Goal: Task Accomplishment & Management: Manage account settings

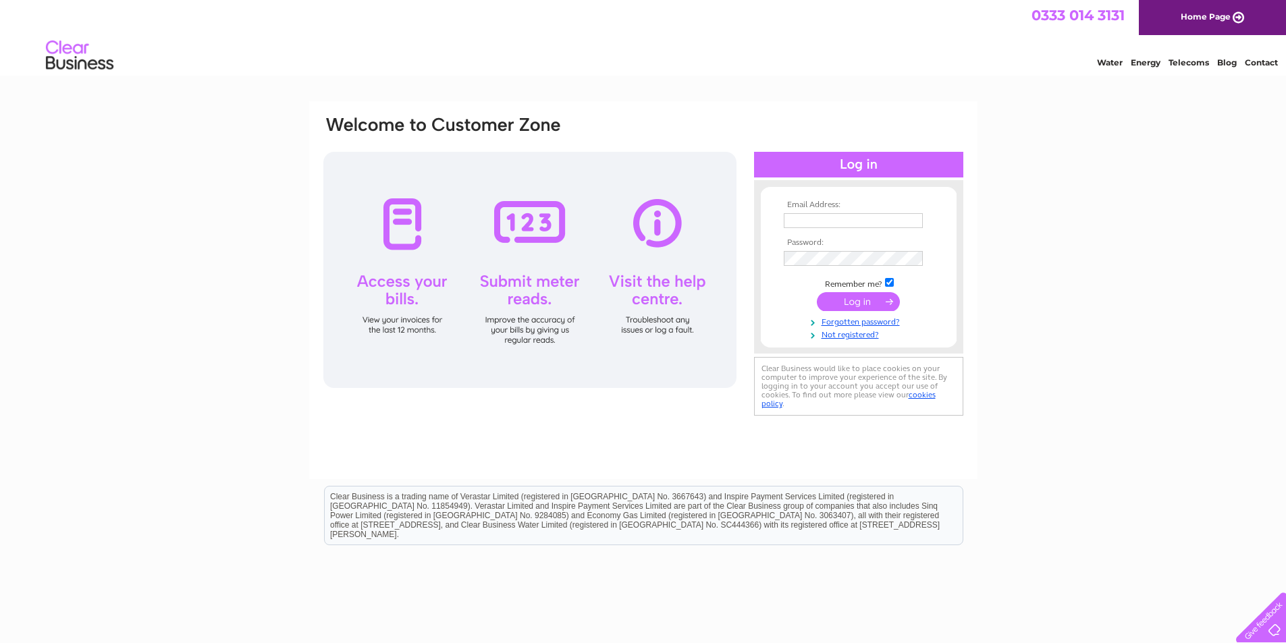
click at [862, 226] on input "text" at bounding box center [853, 220] width 139 height 15
paste input "fritesedinburgh@gmail.com"
type input "fritesedinburgh@gmail.com"
click at [836, 310] on input "submit" at bounding box center [858, 303] width 83 height 19
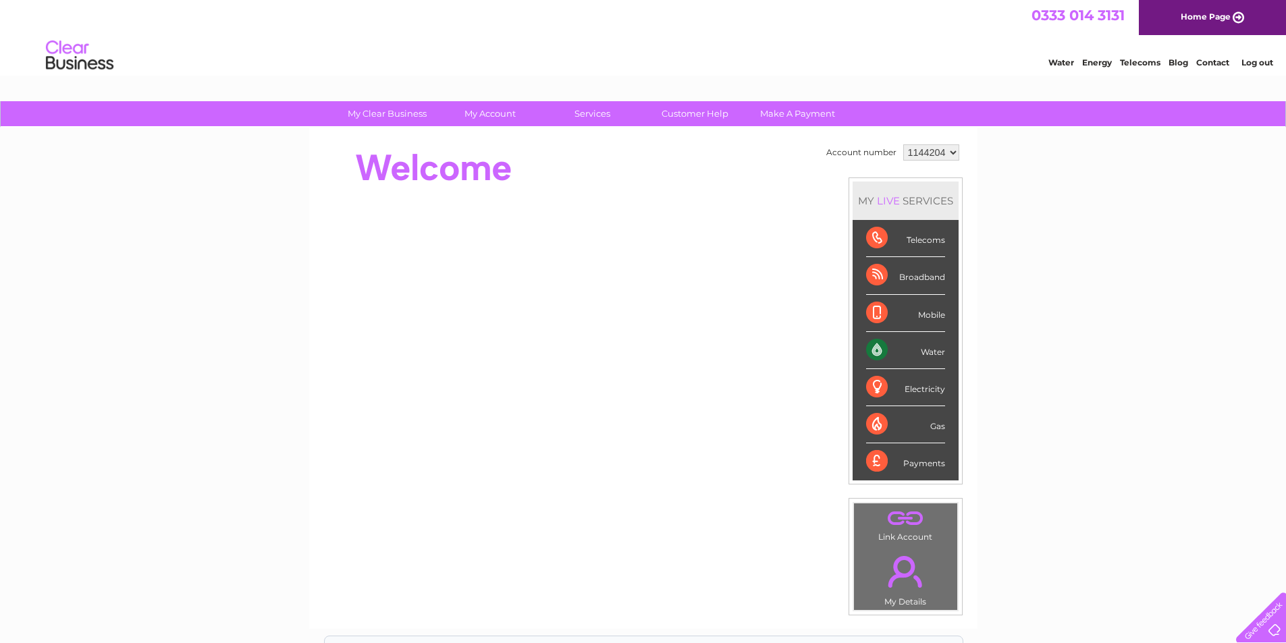
click at [923, 153] on select "1144204 1156663" at bounding box center [931, 152] width 56 height 16
select select "1156663"
click at [903, 144] on select "1144204 1156663" at bounding box center [931, 152] width 56 height 16
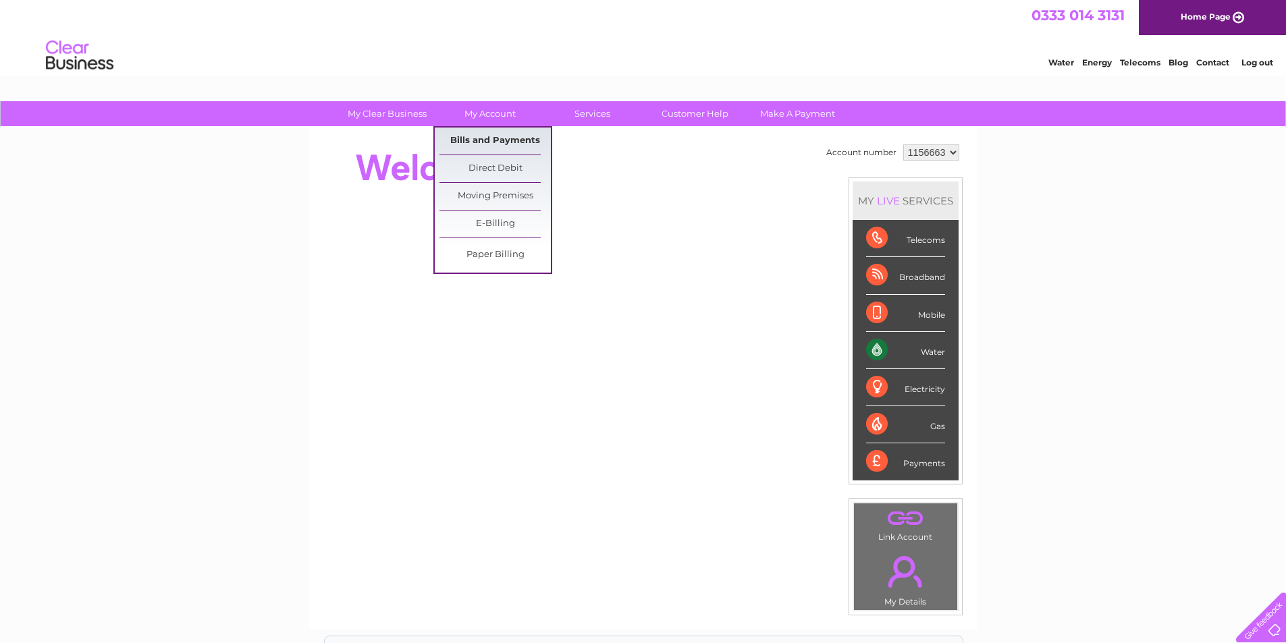
click at [485, 132] on link "Bills and Payments" at bounding box center [494, 141] width 111 height 27
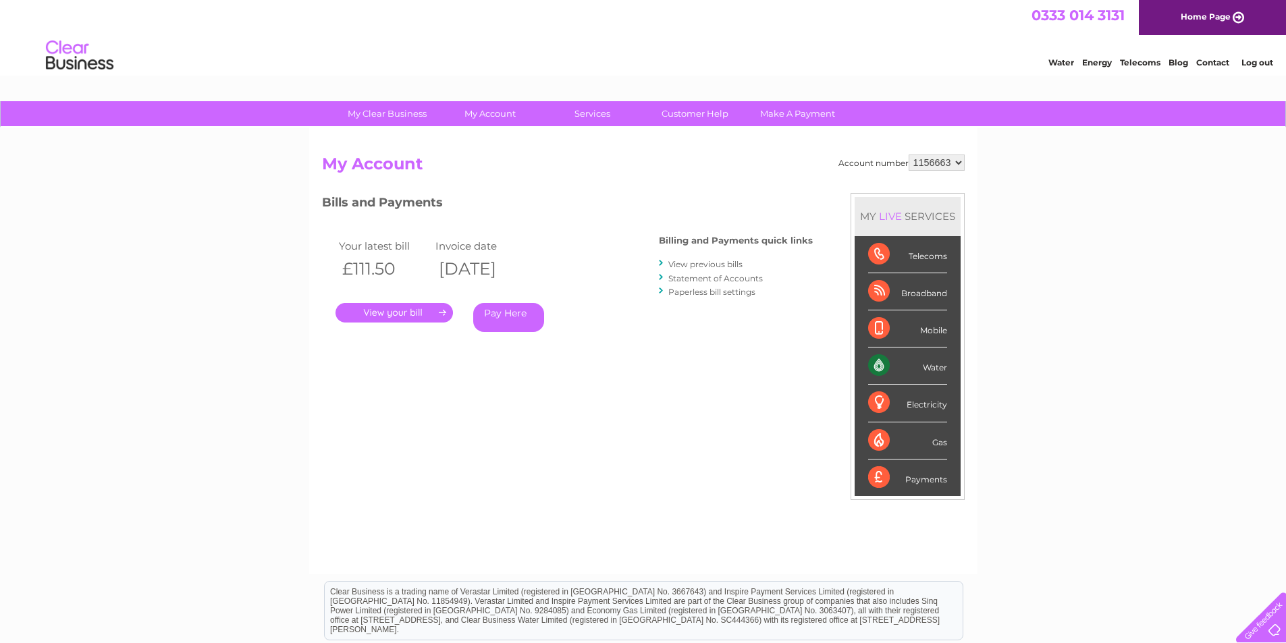
click at [685, 265] on link "View previous bills" at bounding box center [705, 264] width 74 height 10
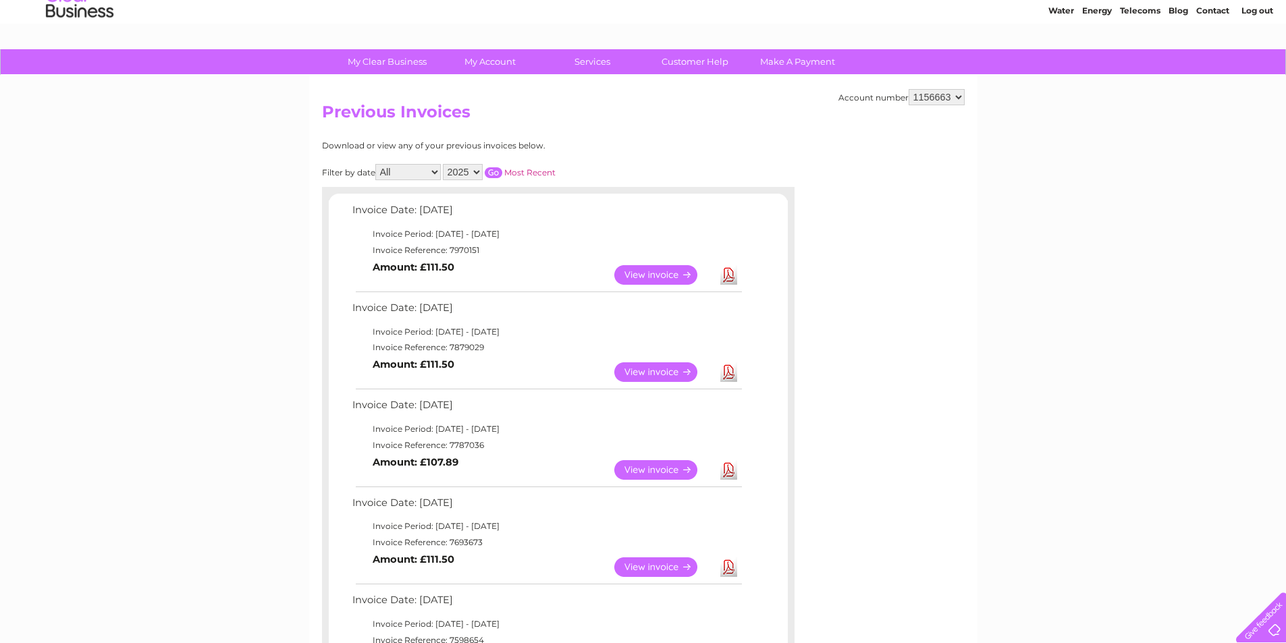
scroll to position [90, 0]
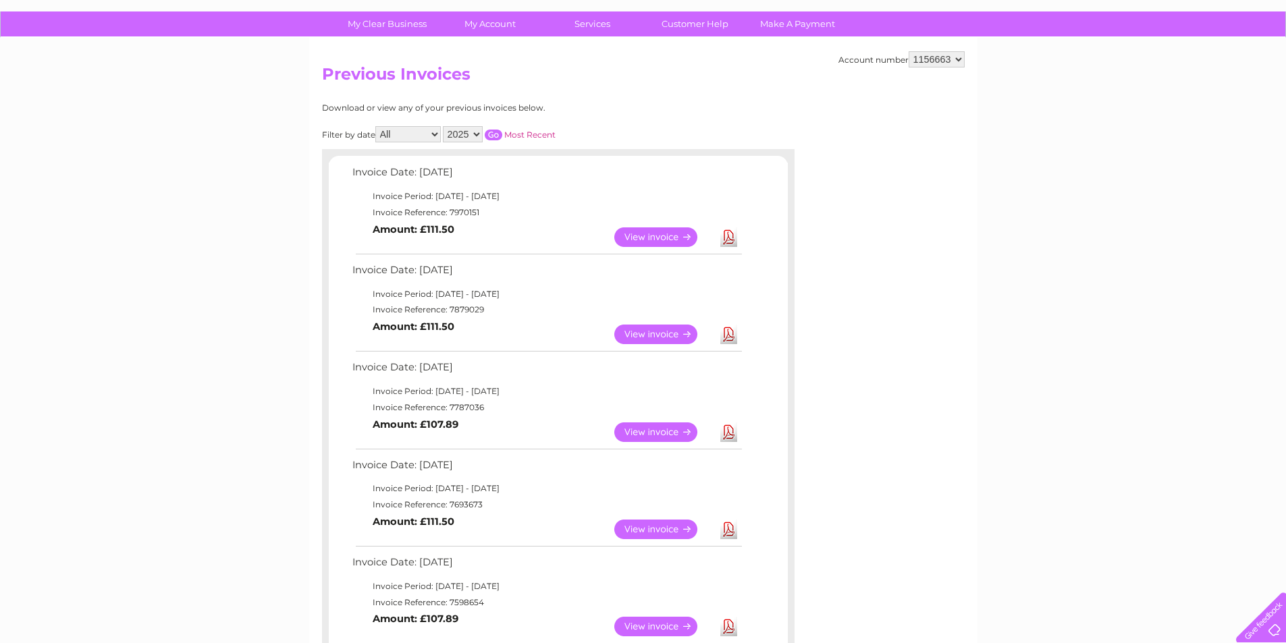
click at [421, 138] on select "All January February March April May June July August September October Novembe…" at bounding box center [407, 134] width 65 height 16
click at [377, 126] on select "All January February March April May June July August September October Novembe…" at bounding box center [407, 134] width 65 height 16
click at [491, 136] on input "button" at bounding box center [494, 135] width 18 height 11
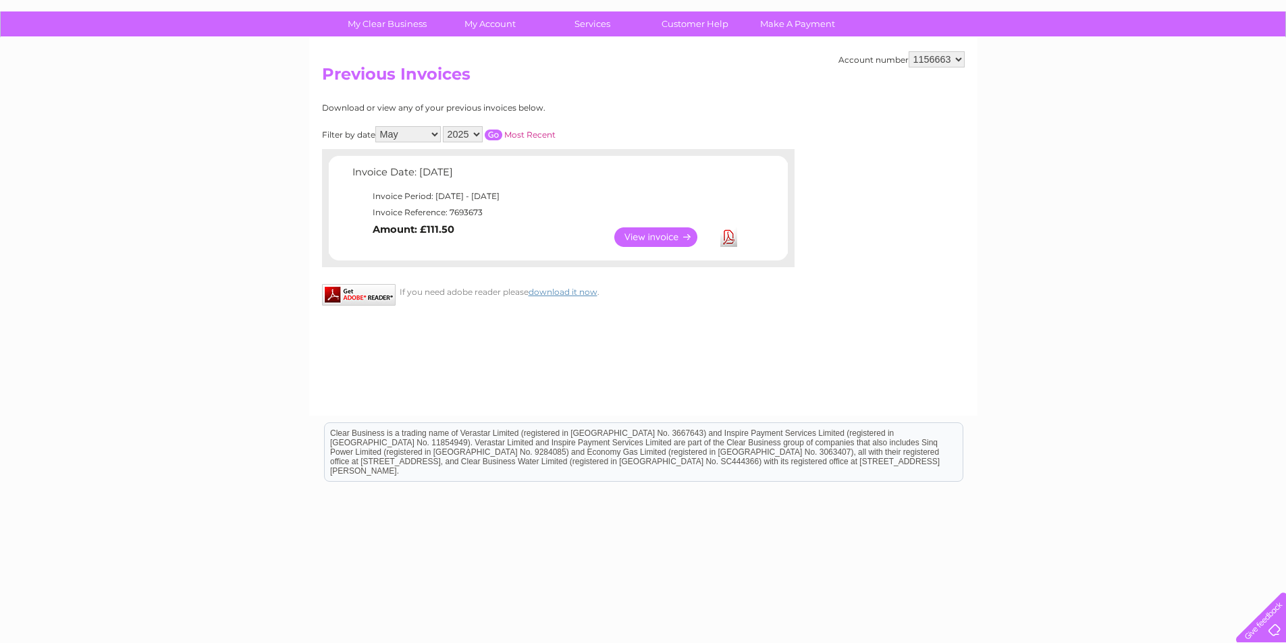
click at [648, 237] on link "View" at bounding box center [663, 237] width 99 height 20
click at [431, 139] on select "All January February March April May June July August September October Novembe…" at bounding box center [407, 134] width 65 height 16
click at [377, 126] on select "All January February March April May June July August September October Novembe…" at bounding box center [407, 134] width 65 height 16
click at [493, 136] on input "button" at bounding box center [494, 135] width 18 height 11
click at [628, 234] on link "View" at bounding box center [663, 237] width 99 height 20
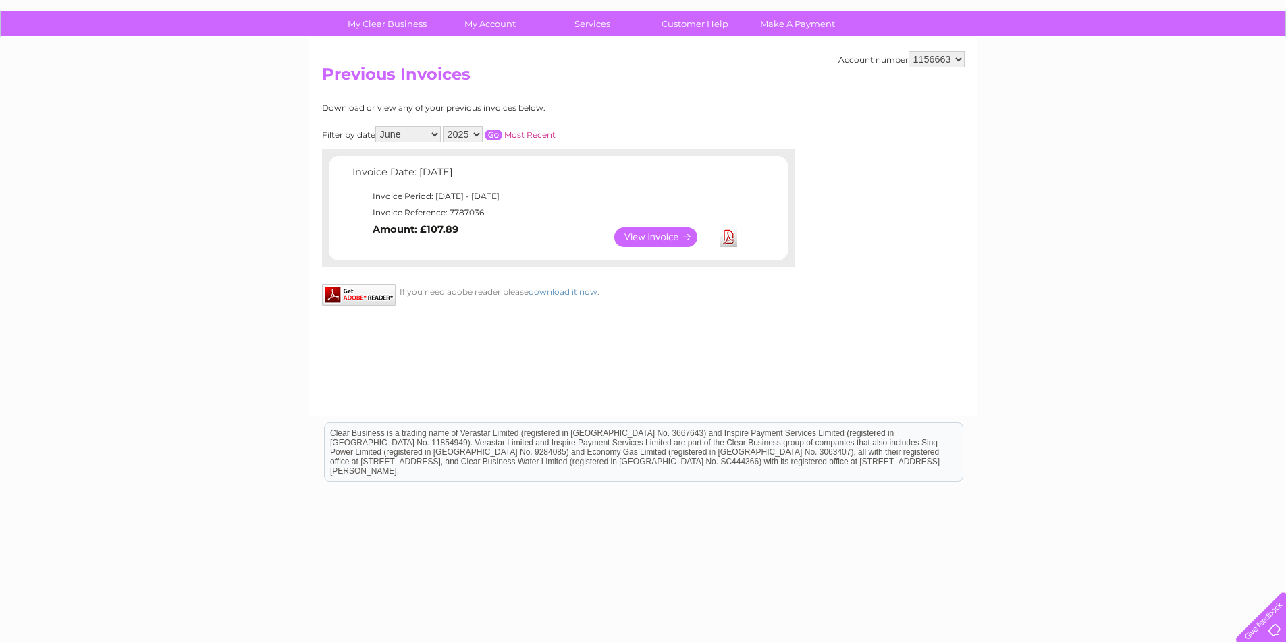
click at [438, 136] on select "All January February March April May June July August September October Novembe…" at bounding box center [407, 134] width 65 height 16
select select "7"
click at [377, 126] on select "All January February March April May June July August September October Novembe…" at bounding box center [407, 134] width 65 height 16
click at [499, 133] on input "button" at bounding box center [494, 135] width 18 height 11
click at [637, 241] on link "View" at bounding box center [663, 237] width 99 height 20
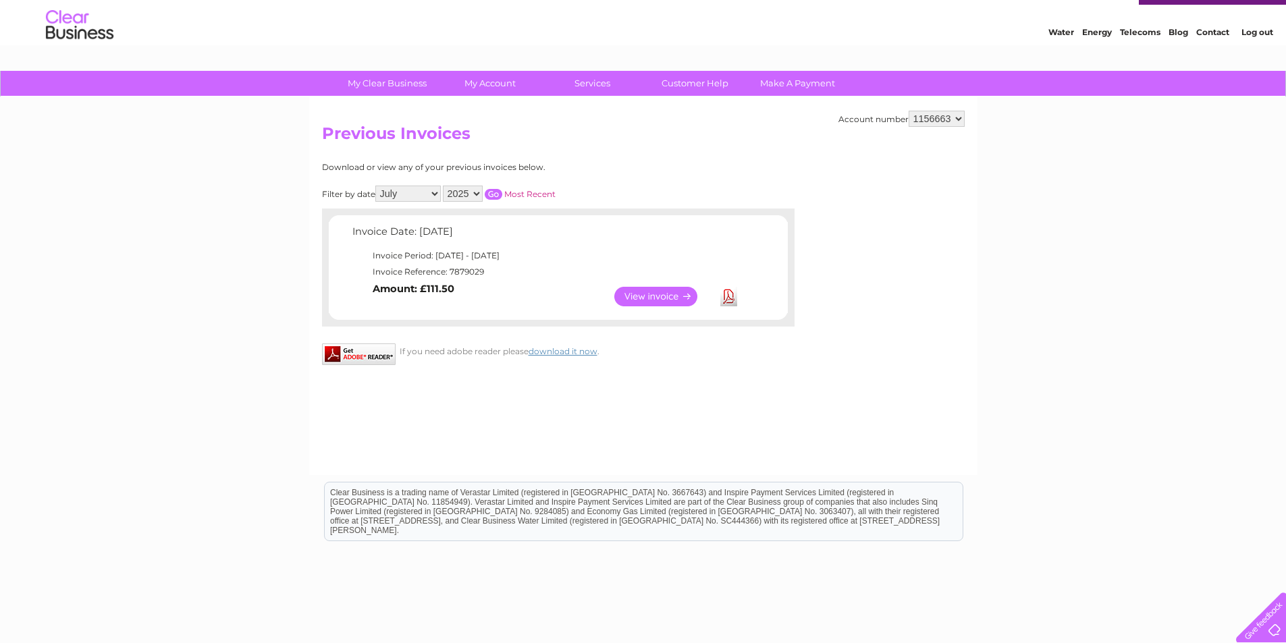
scroll to position [0, 0]
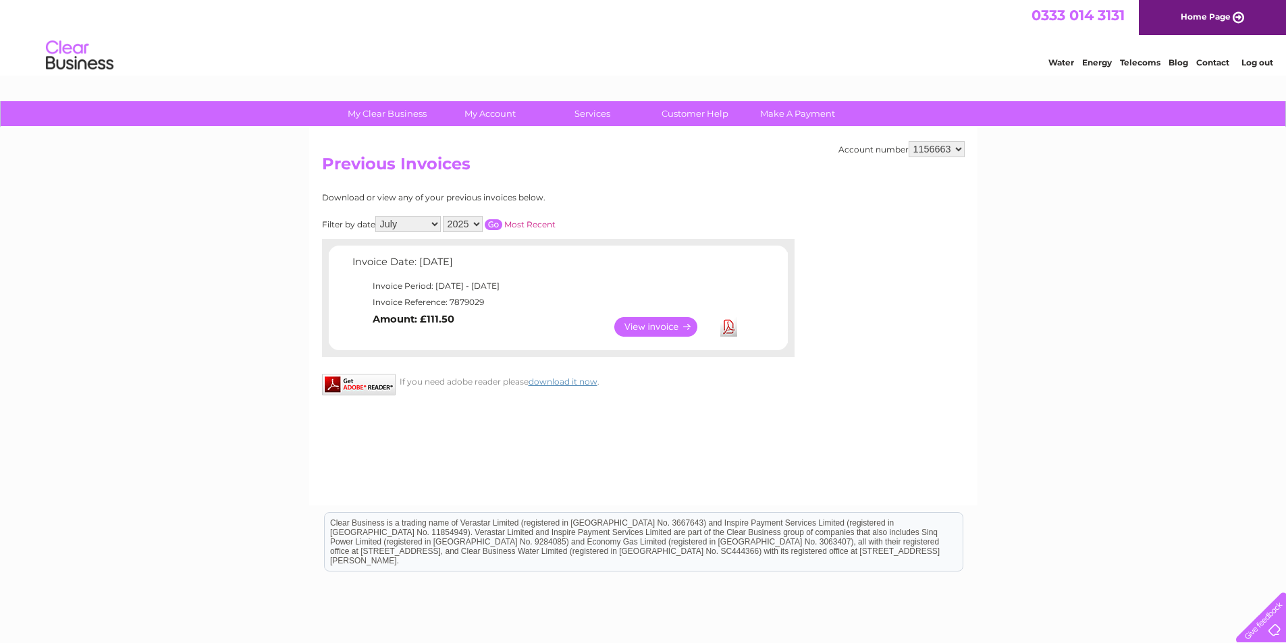
click at [1252, 55] on li "Log out" at bounding box center [1257, 62] width 40 height 17
click at [1254, 58] on link "Log out" at bounding box center [1257, 62] width 32 height 10
